Goal: Transaction & Acquisition: Purchase product/service

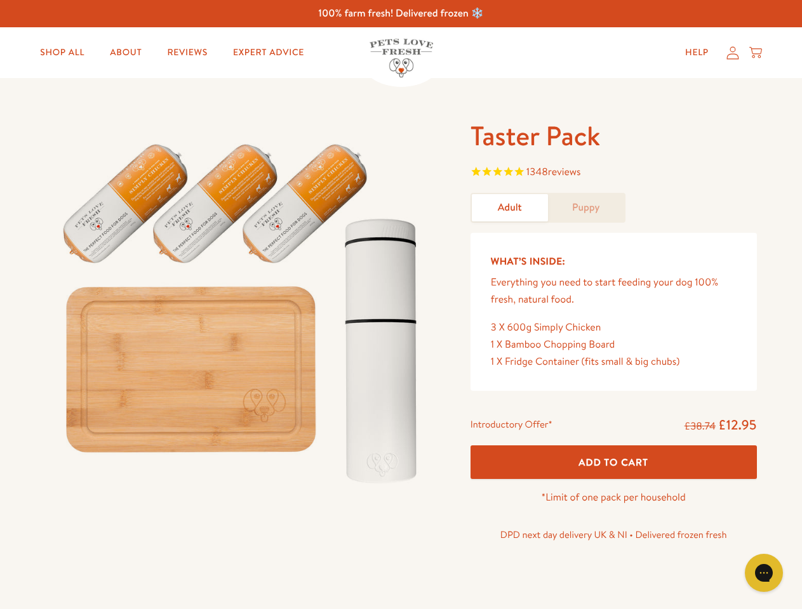
click at [401, 305] on img at bounding box center [243, 308] width 394 height 378
click at [613, 173] on span "1348 reviews" at bounding box center [613, 173] width 286 height 19
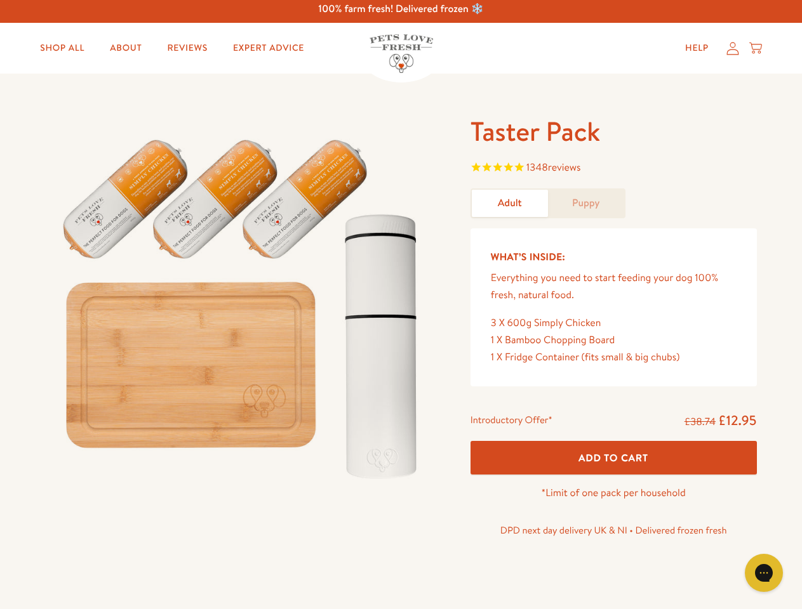
click at [613, 462] on span "Add To Cart" at bounding box center [613, 457] width 70 height 13
click at [764, 573] on icon "Open gorgias live chat" at bounding box center [763, 573] width 12 height 12
